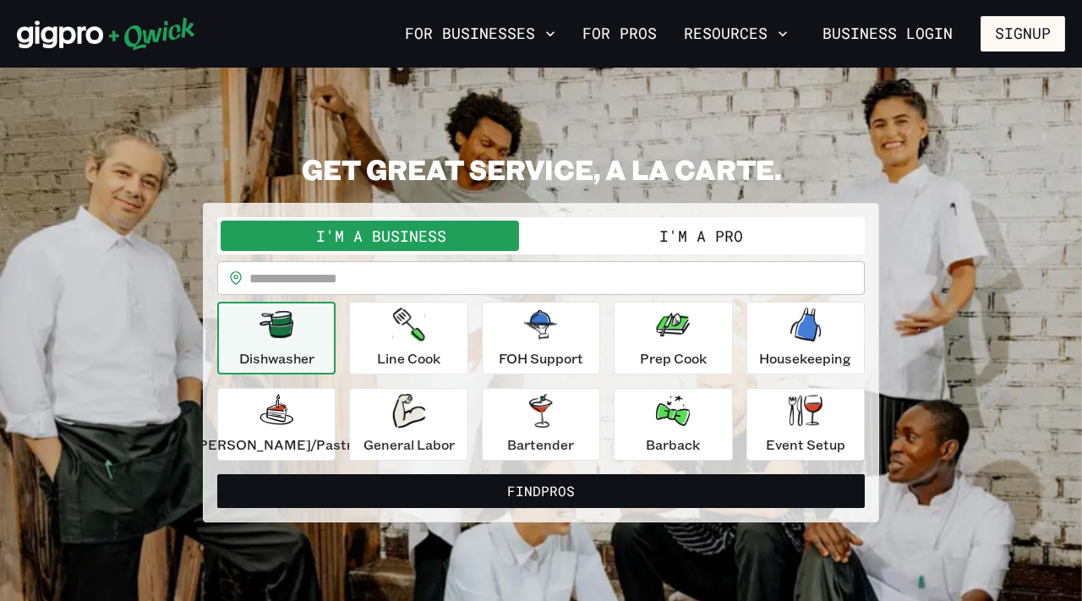
click at [429, 290] on input "text" at bounding box center [556, 278] width 615 height 34
click at [646, 247] on button "I'm a Pro" at bounding box center [701, 236] width 320 height 30
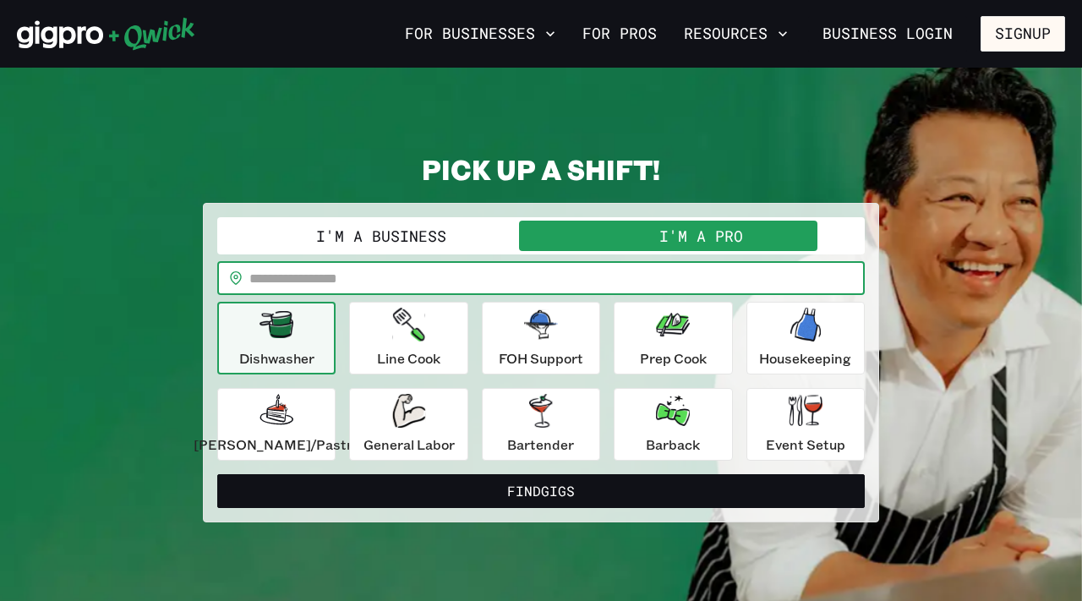
click at [623, 280] on input "text" at bounding box center [556, 278] width 615 height 34
type input "*****"
click at [474, 379] on div "Dishwasher Line Cook FOH Support Prep Cook Housekeeping [PERSON_NAME]/Pastry Ge…" at bounding box center [541, 381] width 648 height 159
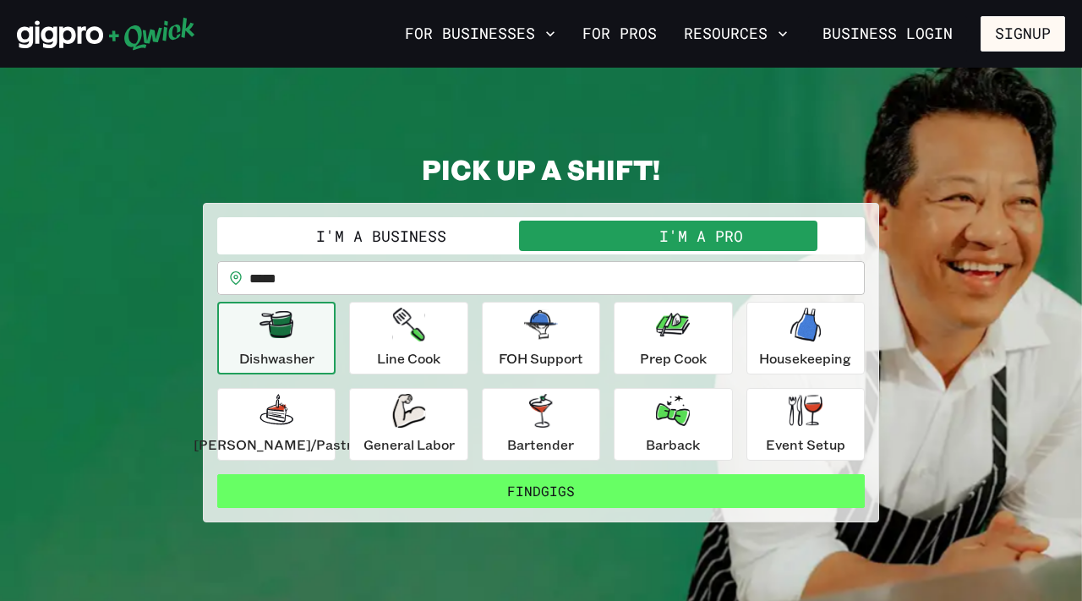
click at [500, 500] on button "Find Gigs" at bounding box center [541, 491] width 648 height 34
